Goal: Task Accomplishment & Management: Use online tool/utility

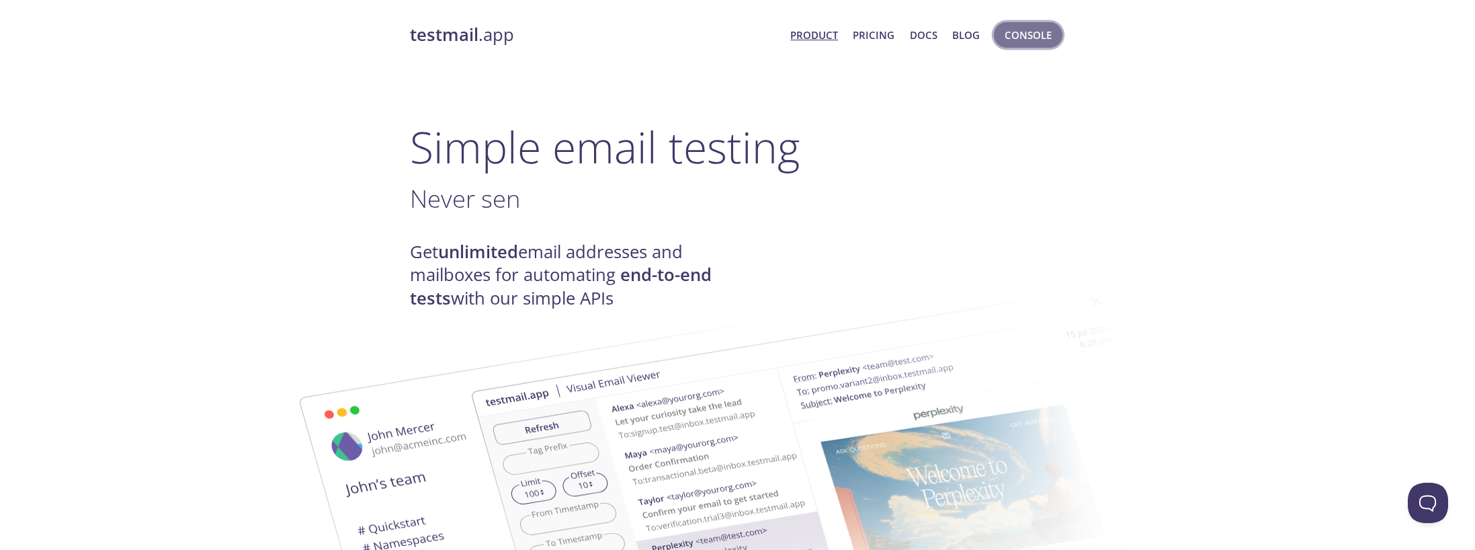
click at [1030, 30] on span "Console" at bounding box center [1028, 34] width 47 height 17
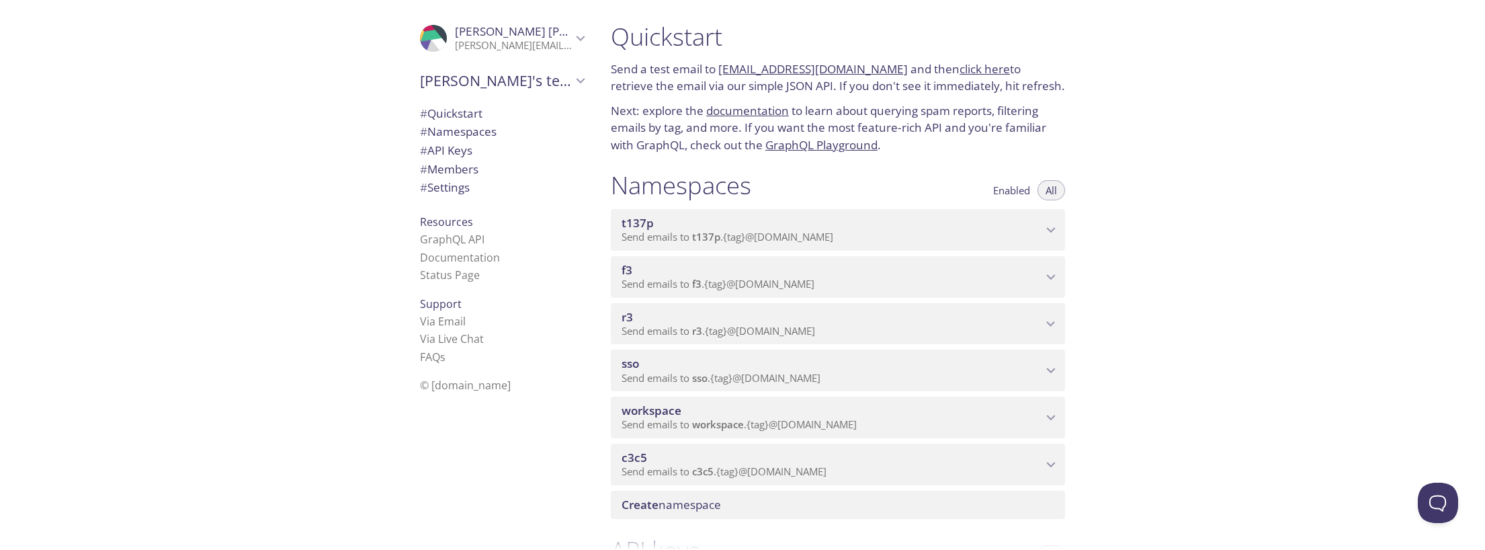
click at [634, 364] on span "sso" at bounding box center [630, 362] width 17 height 15
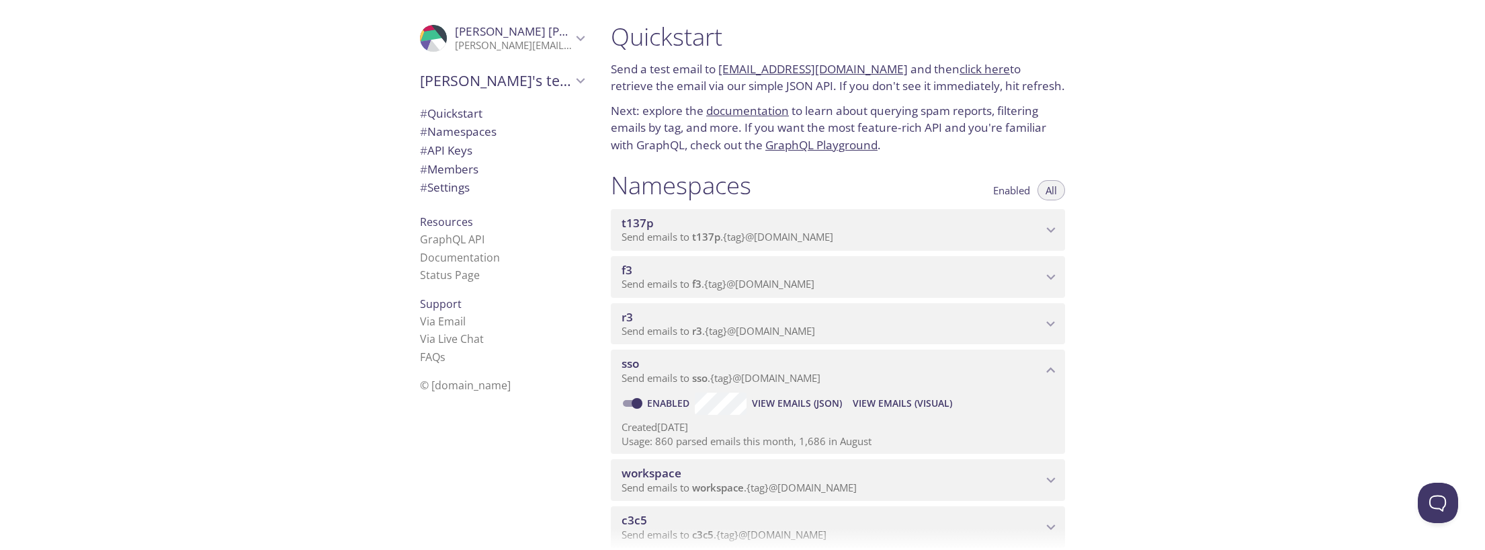
click at [900, 405] on span "View Emails (Visual)" at bounding box center [902, 403] width 99 height 16
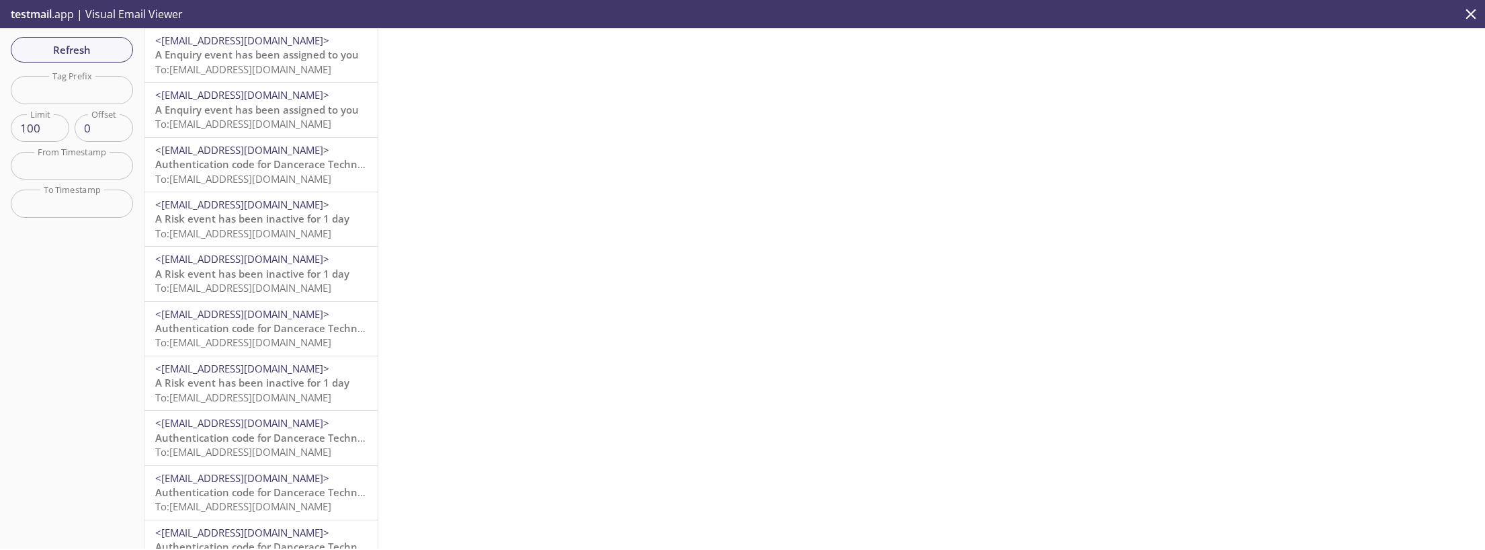
click at [270, 52] on span "A Enquiry event has been assigned to you" at bounding box center [257, 54] width 204 height 13
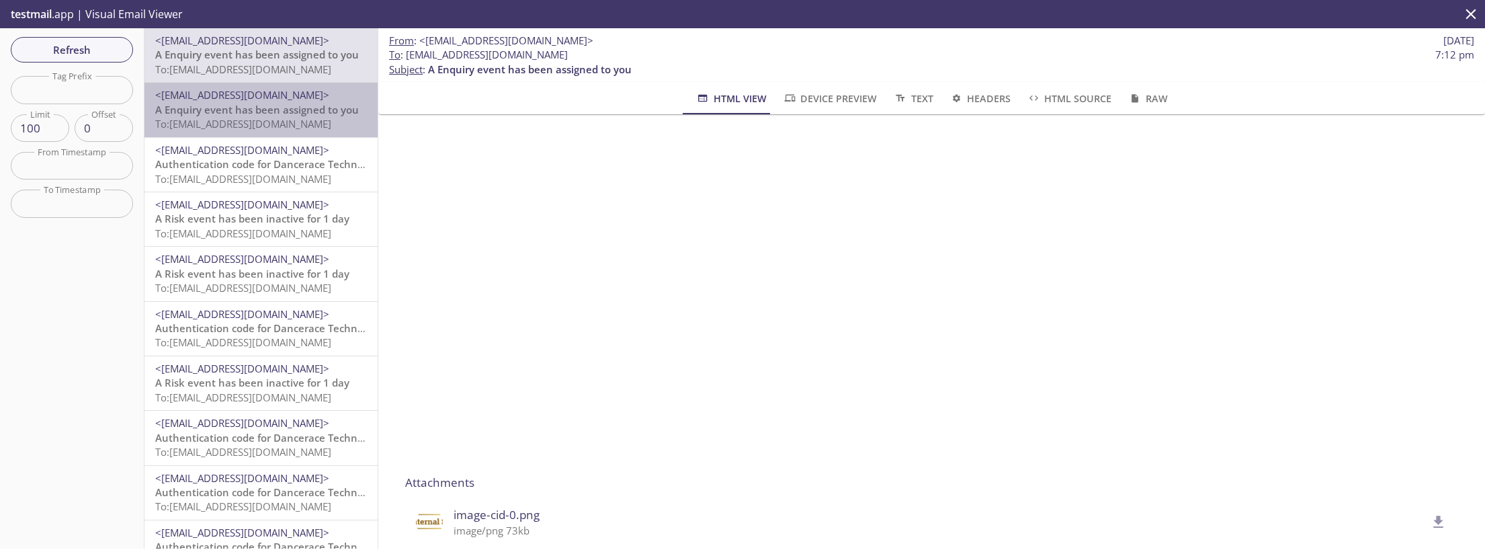
click at [281, 124] on span "To: [EMAIL_ADDRESS][DOMAIN_NAME]" at bounding box center [243, 123] width 176 height 13
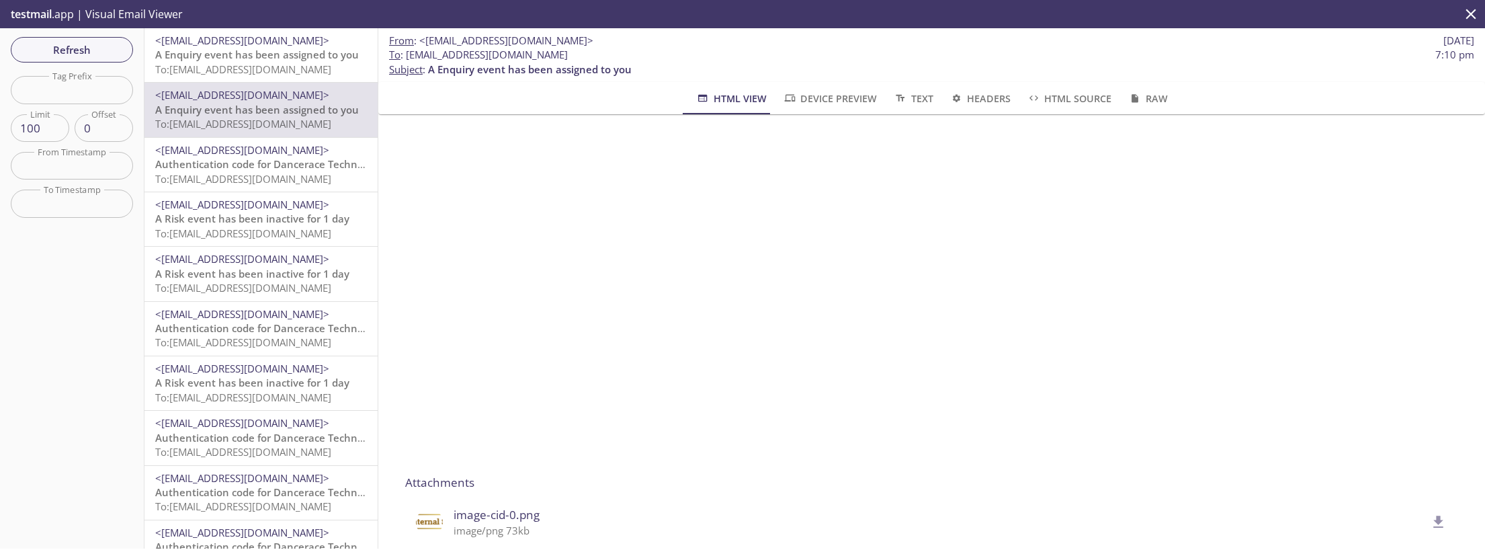
click at [270, 72] on span "To: [EMAIL_ADDRESS][DOMAIN_NAME]" at bounding box center [243, 68] width 176 height 13
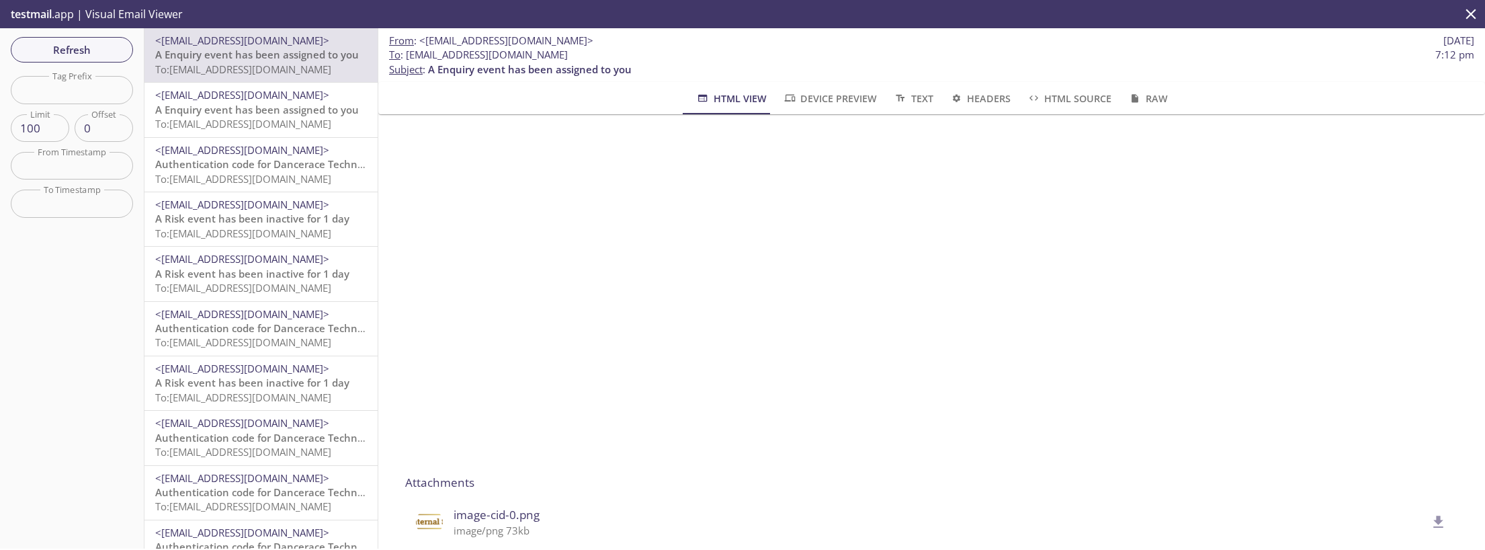
click at [260, 114] on span "A Enquiry event has been assigned to you" at bounding box center [257, 109] width 204 height 13
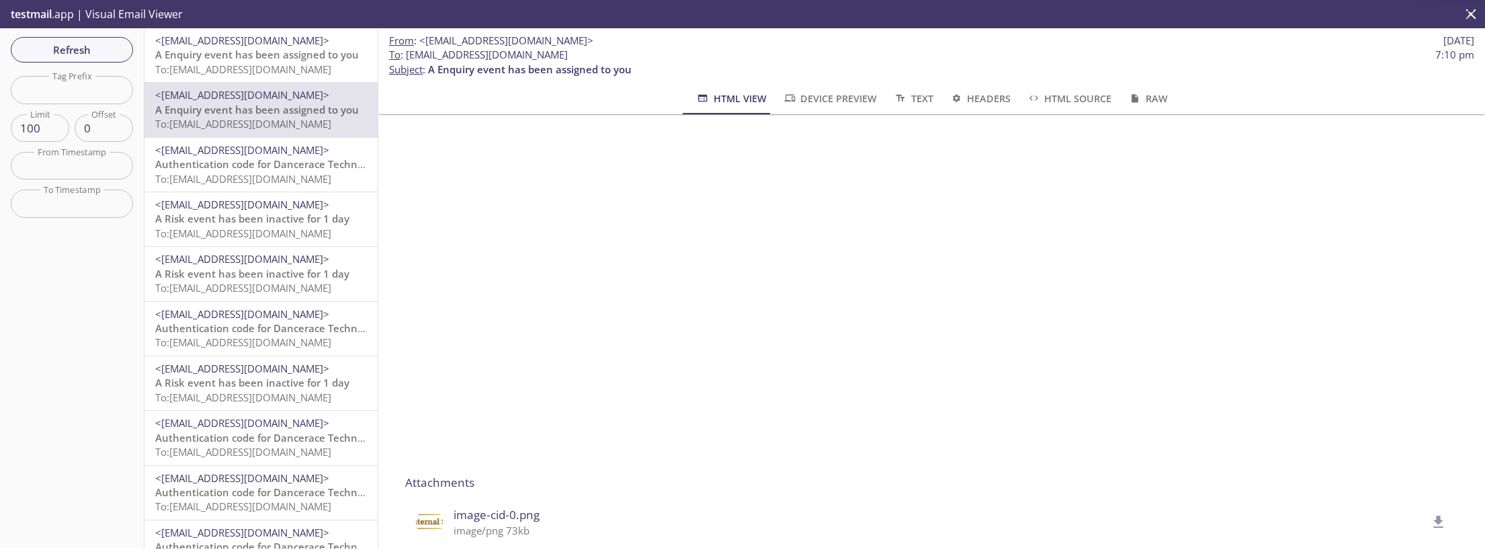
click at [201, 165] on span "Authentication code for Dancerace Technical Tenant" at bounding box center [283, 163] width 256 height 13
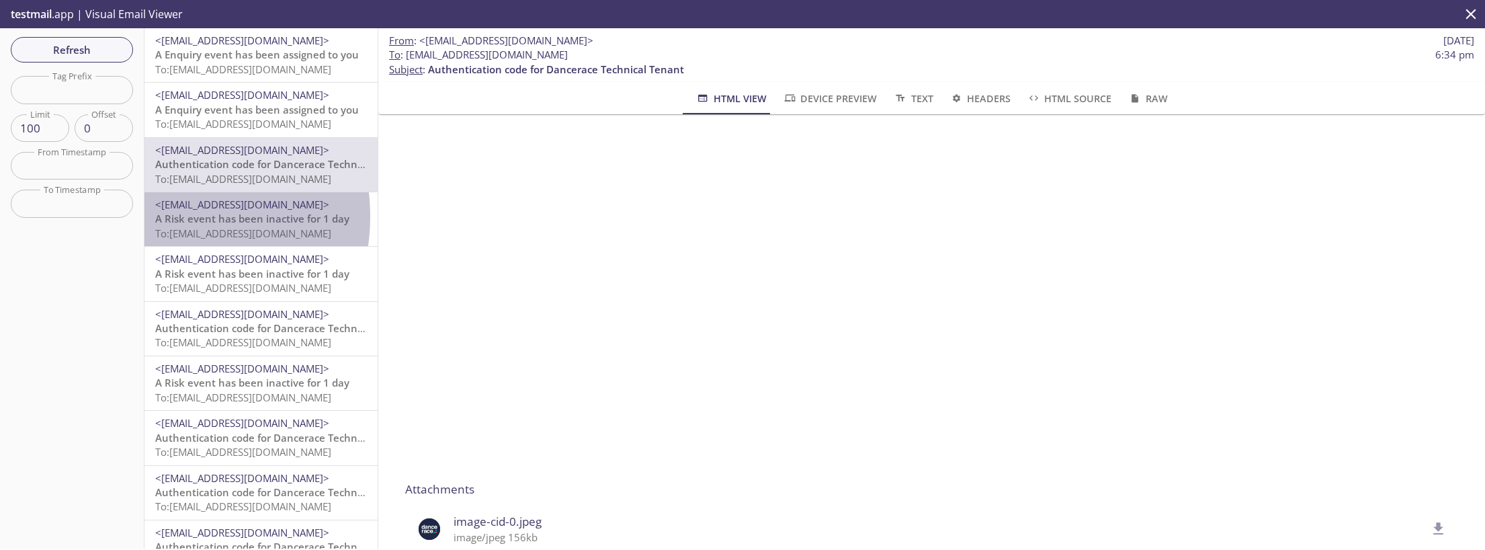
click at [164, 216] on span "A Risk event has been inactive for 1 day" at bounding box center [252, 218] width 194 height 13
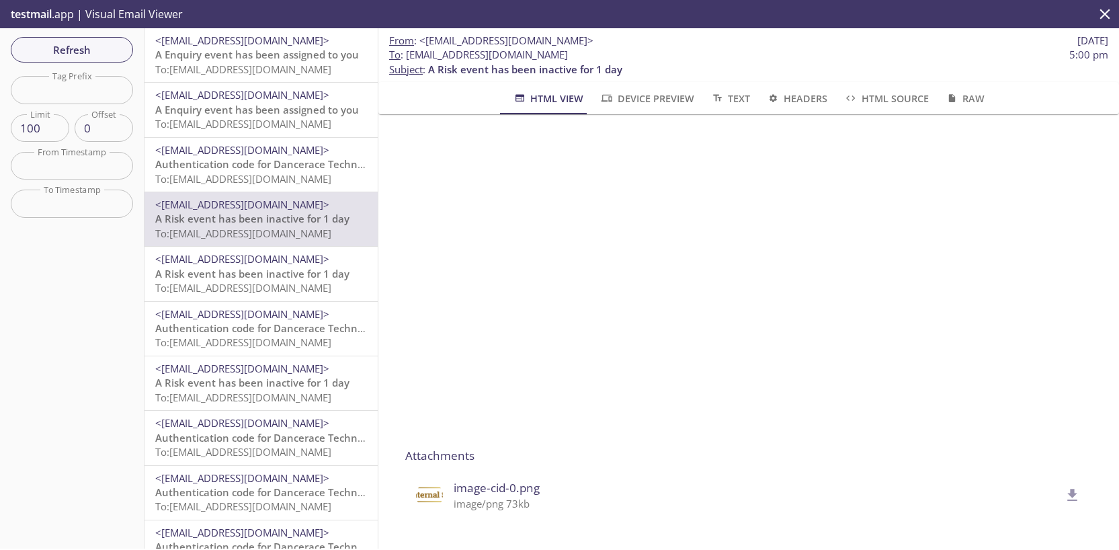
click at [93, 53] on span "Refresh" at bounding box center [72, 49] width 101 height 17
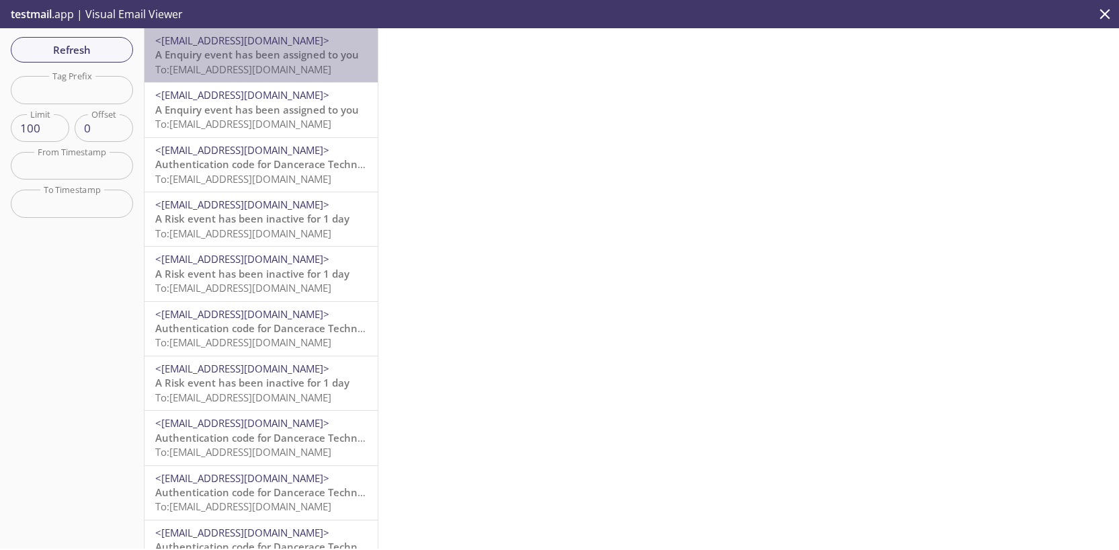
click at [286, 67] on span "To: [EMAIL_ADDRESS][DOMAIN_NAME]" at bounding box center [243, 68] width 176 height 13
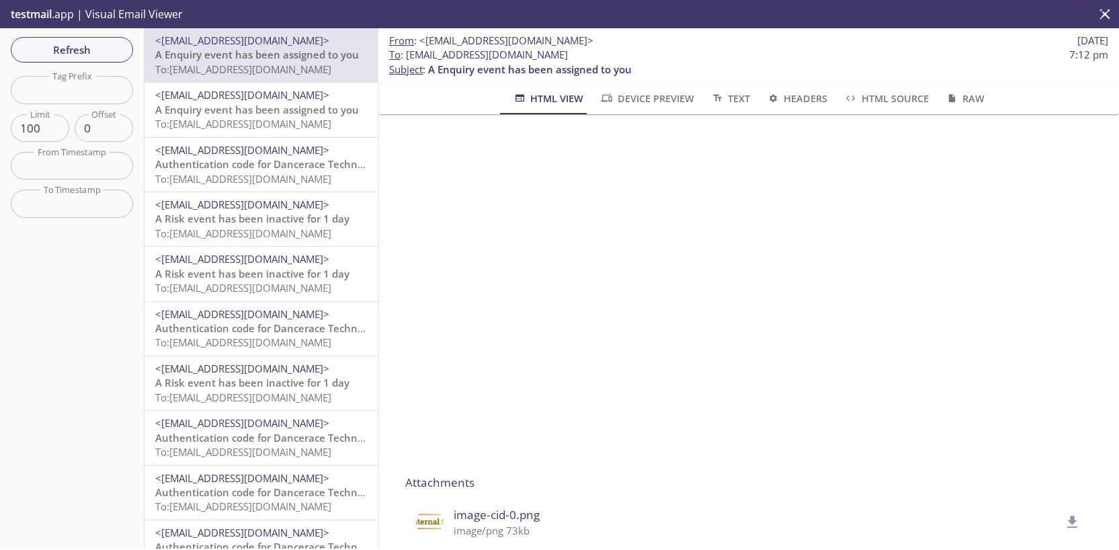
click at [309, 108] on span "A Enquiry event has been assigned to you" at bounding box center [257, 109] width 204 height 13
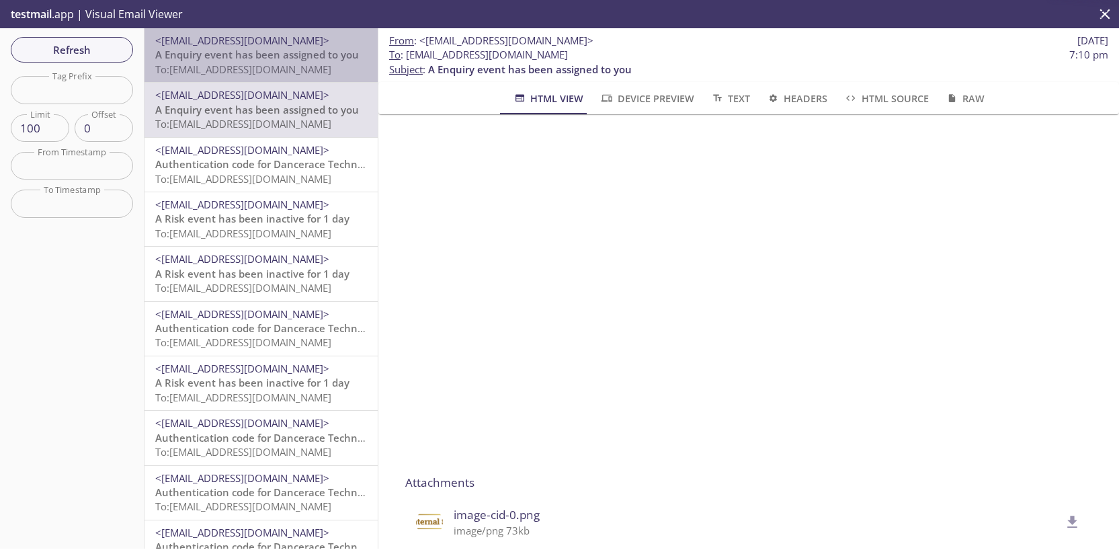
click at [291, 79] on div "<[EMAIL_ADDRESS][DOMAIN_NAME]> A Enquiry event has been assigned to you To: [EM…" at bounding box center [260, 55] width 233 height 54
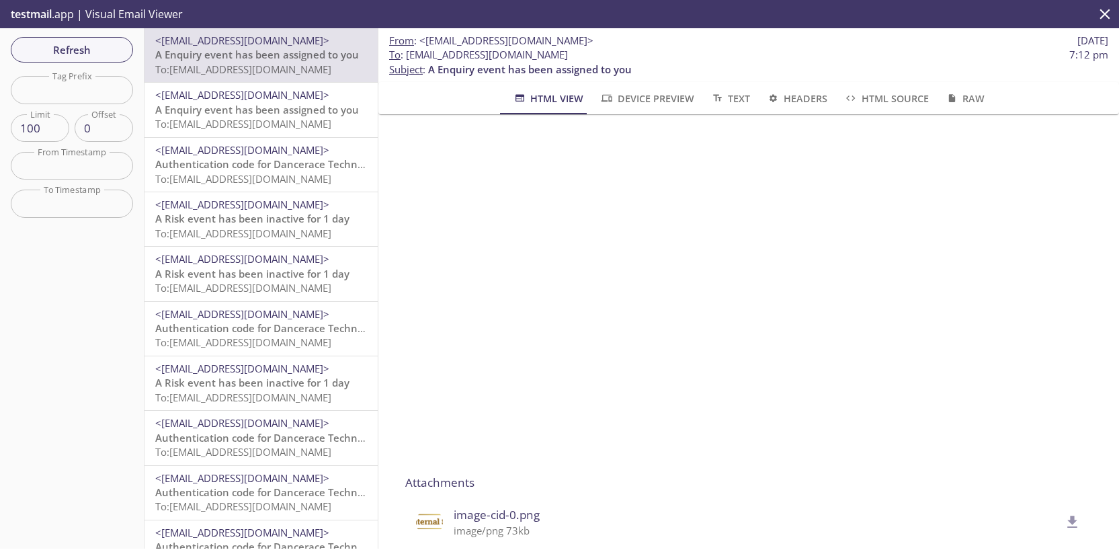
click at [294, 101] on span "<[EMAIL_ADDRESS][DOMAIN_NAME]>" at bounding box center [261, 95] width 212 height 14
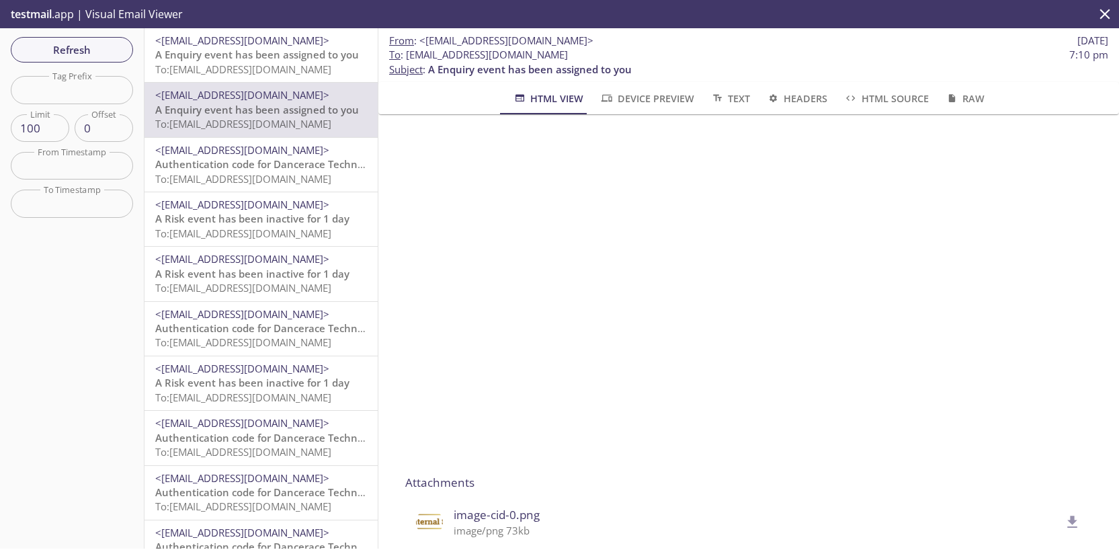
click at [292, 140] on div "<[EMAIL_ADDRESS][DOMAIN_NAME]> Authentication code for Dancerace Technical Tena…" at bounding box center [260, 165] width 233 height 54
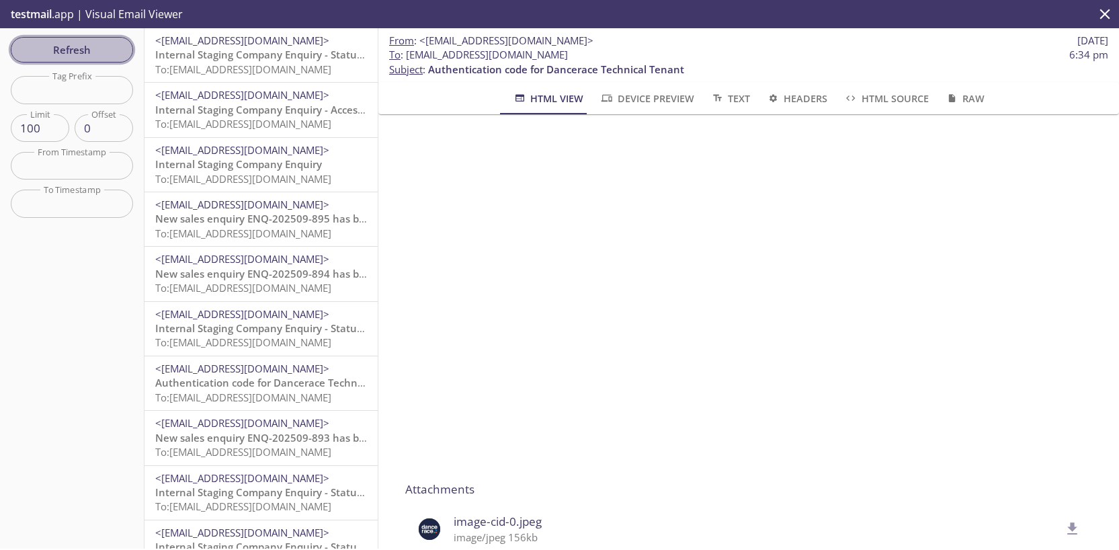
click at [109, 38] on button "Refresh" at bounding box center [72, 50] width 122 height 26
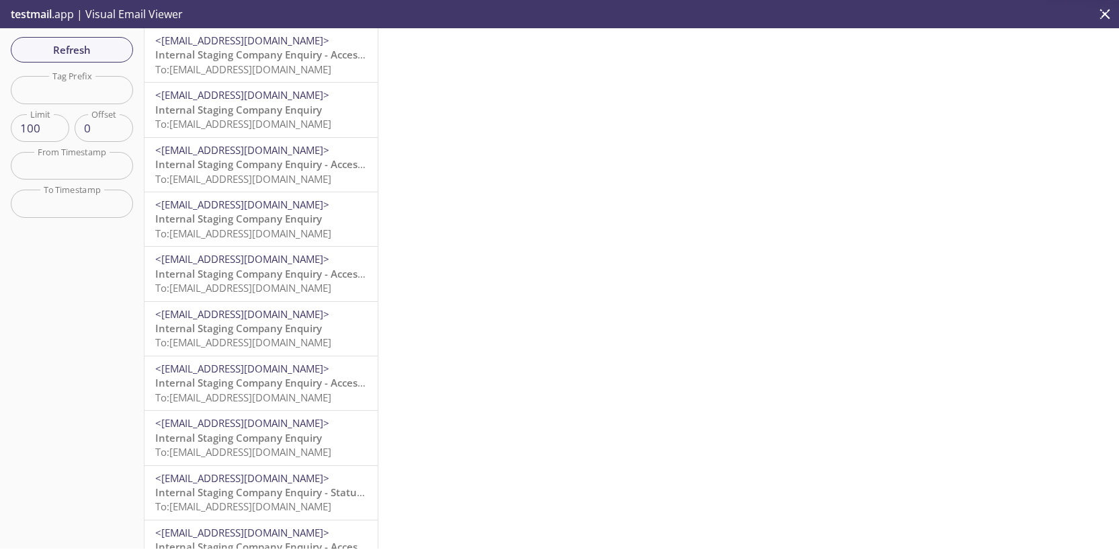
click at [279, 59] on span "Internal Staging Company Enquiry - Access PIN Code" at bounding box center [282, 54] width 255 height 13
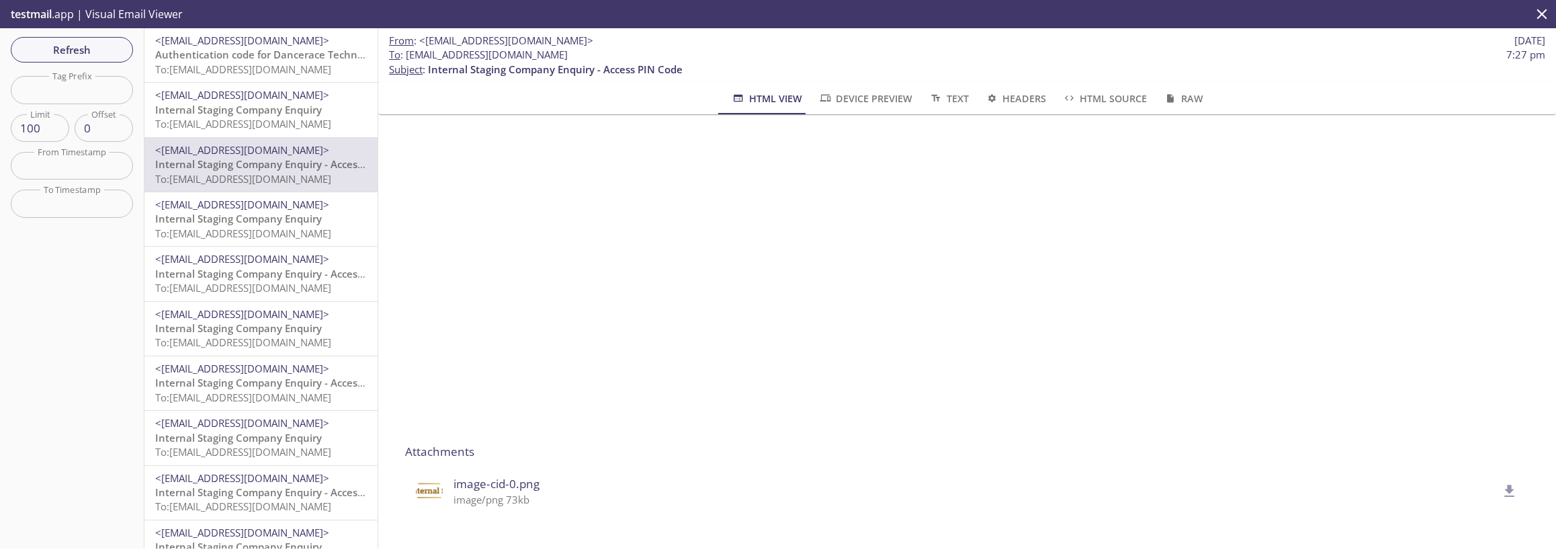
click at [86, 34] on div "Refresh Filters Tag Prefix Tag Prefix Limit 100 Limit Offset 0 Offset From Time…" at bounding box center [72, 288] width 144 height 520
click at [91, 53] on span "Refresh" at bounding box center [72, 49] width 101 height 17
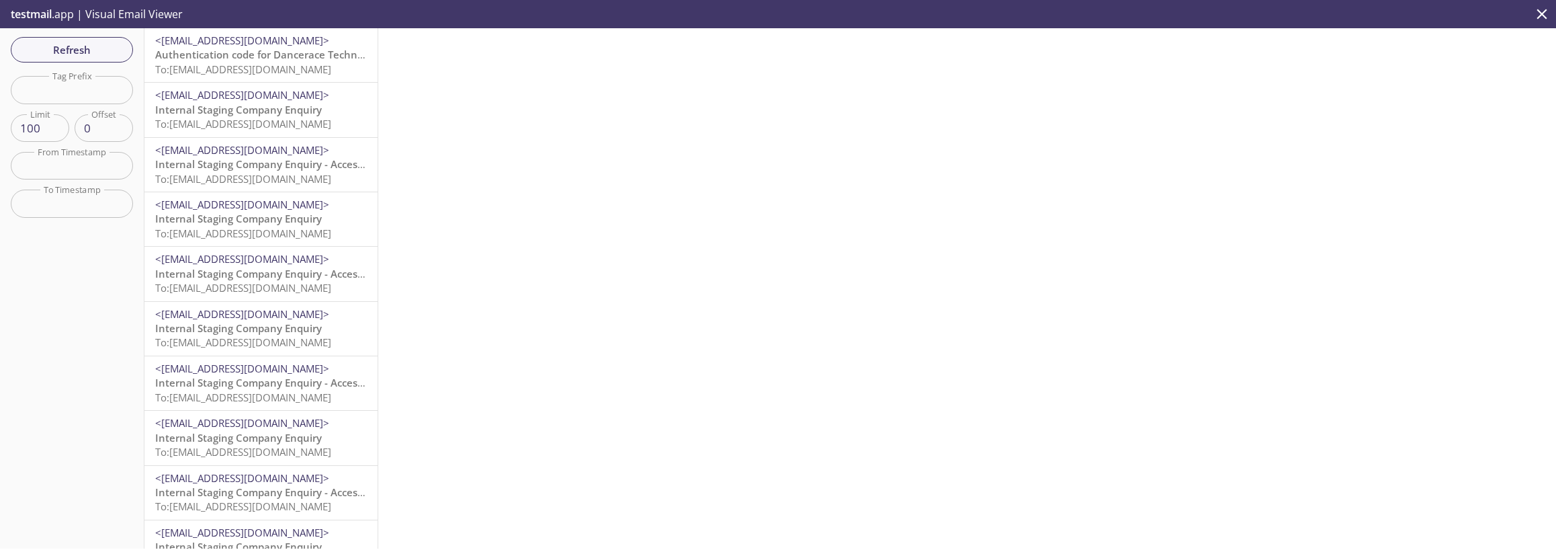
click at [589, 369] on div at bounding box center [967, 288] width 1178 height 520
